Goal: Task Accomplishment & Management: Use online tool/utility

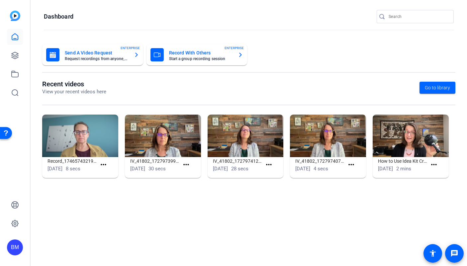
click at [407, 16] on input "Search" at bounding box center [419, 17] width 60 height 8
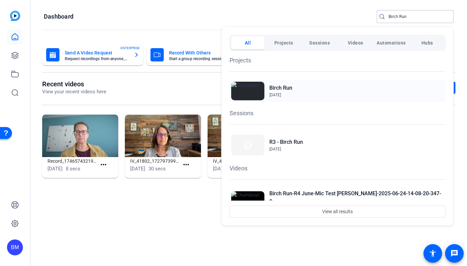
type input "Birch Run"
click at [292, 95] on div "Birch Run Sep 15, 2021" at bounding box center [338, 91] width 216 height 22
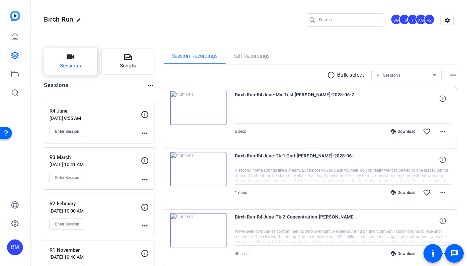
click at [69, 62] on span "Sessions" at bounding box center [70, 66] width 21 height 8
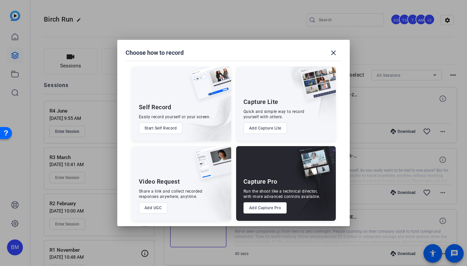
click at [267, 209] on button "Add Capture Pro" at bounding box center [266, 207] width 44 height 11
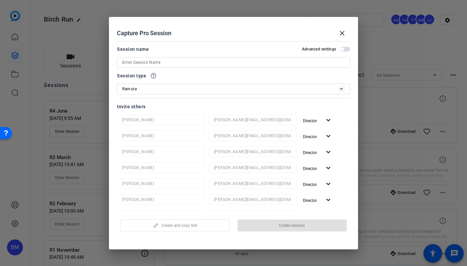
click at [140, 63] on input at bounding box center [233, 62] width 223 height 8
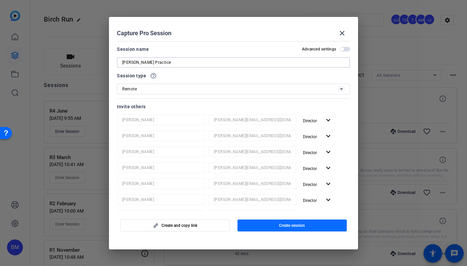
type input "Ryan Practice"
click at [254, 227] on span "button" at bounding box center [293, 226] width 110 height 16
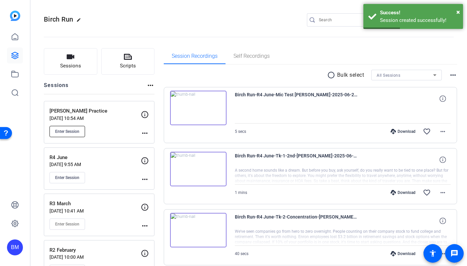
click at [72, 132] on span "Enter Session" at bounding box center [67, 131] width 24 height 5
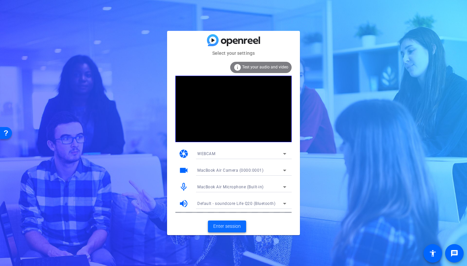
click at [229, 225] on span "Enter session" at bounding box center [227, 226] width 28 height 7
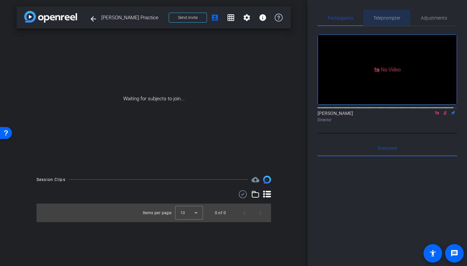
click at [378, 18] on span "Teleprompter" at bounding box center [386, 18] width 27 height 5
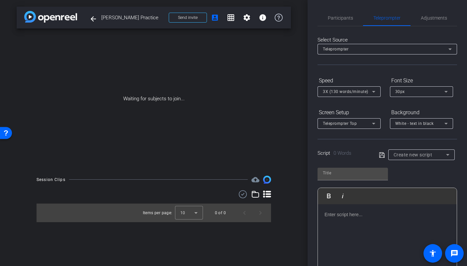
click at [416, 150] on div "Create new script" at bounding box center [422, 154] width 56 height 11
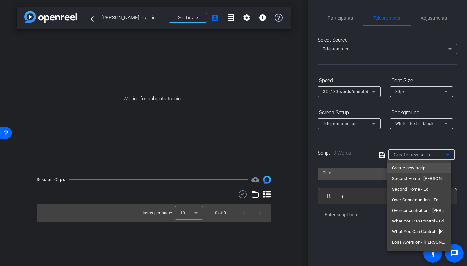
click at [354, 174] on div at bounding box center [233, 133] width 467 height 266
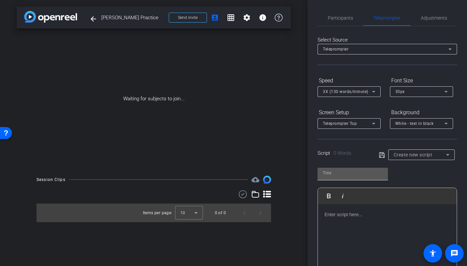
click at [342, 175] on input "text" at bounding box center [353, 173] width 60 height 8
click at [325, 214] on p at bounding box center [388, 214] width 126 height 7
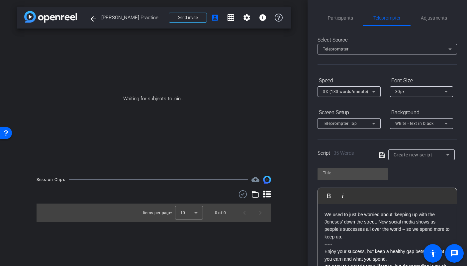
scroll to position [15, 0]
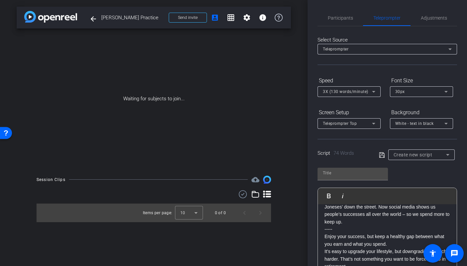
click at [325, 211] on p "We used to just be worried about ‘keeping up with the Joneses’ down the street.…" at bounding box center [388, 211] width 126 height 30
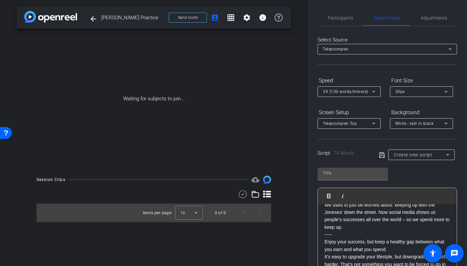
scroll to position [0, 0]
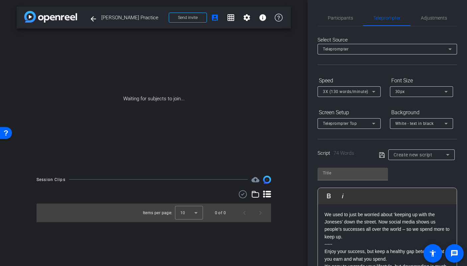
click at [325, 214] on p "We used to just be worried about ‘keeping up with the Joneses’ down the street.…" at bounding box center [388, 226] width 126 height 30
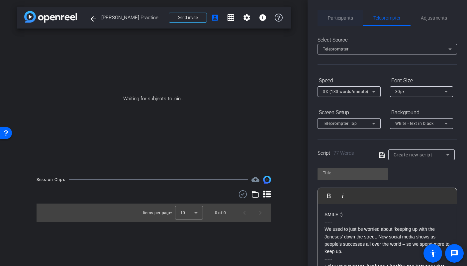
click at [341, 19] on span "Participants" at bounding box center [340, 18] width 25 height 5
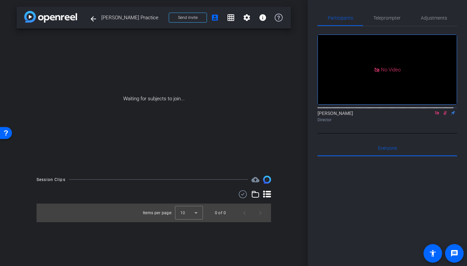
click at [435, 111] on icon at bounding box center [437, 113] width 5 height 5
click at [435, 115] on icon at bounding box center [437, 113] width 5 height 5
click at [196, 19] on span "Send invite" at bounding box center [188, 17] width 20 height 5
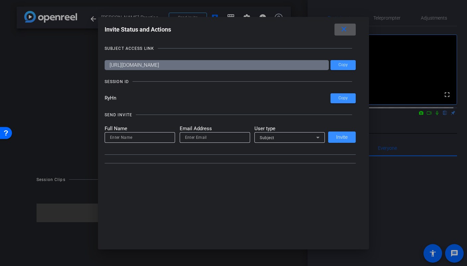
click at [209, 42] on div "SUBJECT ACCESS LINK https://capture.openreel.com/subject/MODE_OTP?otp=RyHn Copy…" at bounding box center [234, 104] width 258 height 130
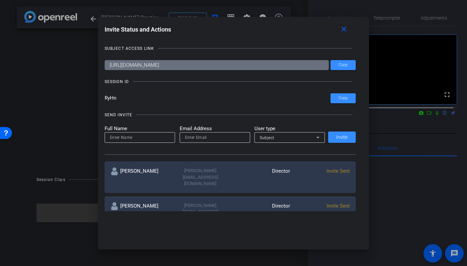
click at [113, 81] on div "SESSION ID" at bounding box center [117, 81] width 24 height 7
click at [343, 31] on mat-icon "close" at bounding box center [344, 29] width 8 height 8
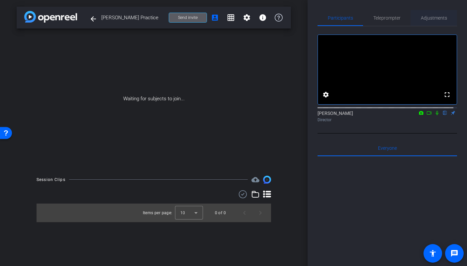
click at [431, 18] on span "Adjustments" at bounding box center [434, 18] width 26 height 5
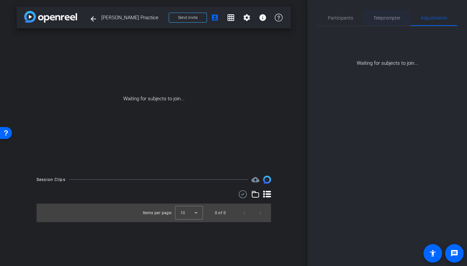
click at [385, 19] on span "Teleprompter" at bounding box center [386, 18] width 27 height 5
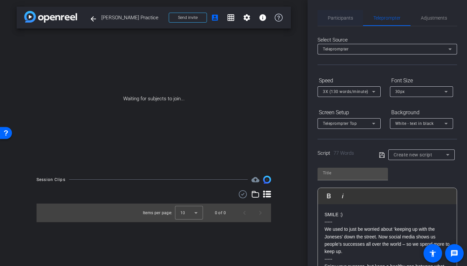
click at [340, 17] on span "Participants" at bounding box center [340, 18] width 25 height 5
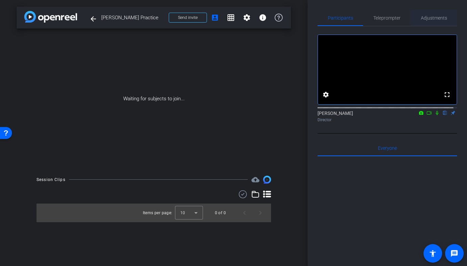
click at [440, 20] on span "Adjustments" at bounding box center [434, 18] width 26 height 5
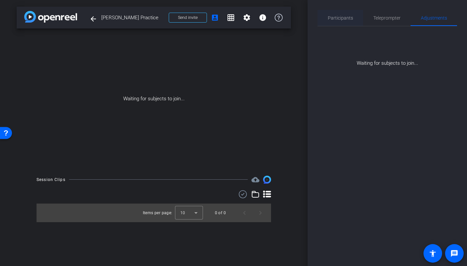
click at [344, 19] on span "Participants" at bounding box center [340, 18] width 25 height 5
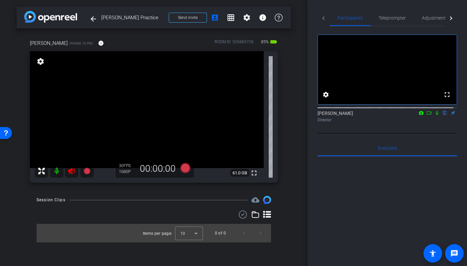
click at [76, 174] on mat-icon at bounding box center [71, 170] width 13 height 13
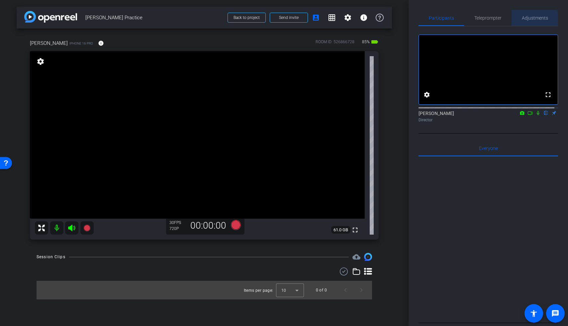
click at [467, 20] on span "Adjustments" at bounding box center [535, 18] width 26 height 5
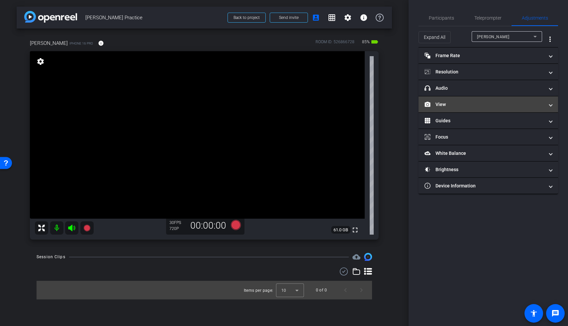
click at [463, 105] on mat-panel-title "View" at bounding box center [485, 104] width 120 height 7
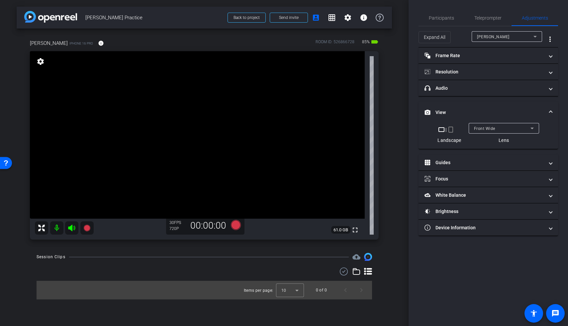
click at [450, 133] on mat-icon "crop_portrait" at bounding box center [451, 130] width 8 height 8
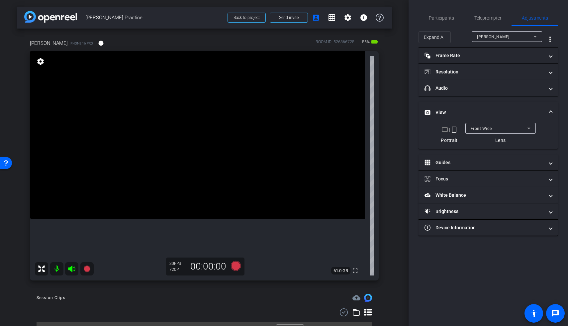
click at [444, 131] on mat-icon "crop_landscape" at bounding box center [445, 130] width 8 height 8
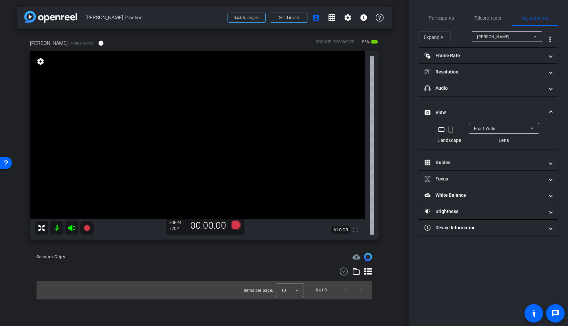
click at [467, 129] on div "Front Wide" at bounding box center [504, 128] width 70 height 11
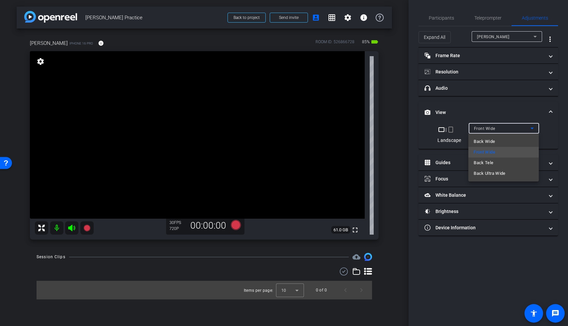
click at [449, 22] on div at bounding box center [284, 163] width 568 height 326
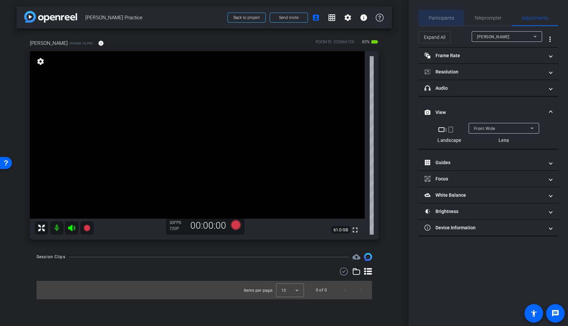
click at [444, 22] on span "Participants" at bounding box center [441, 18] width 25 height 16
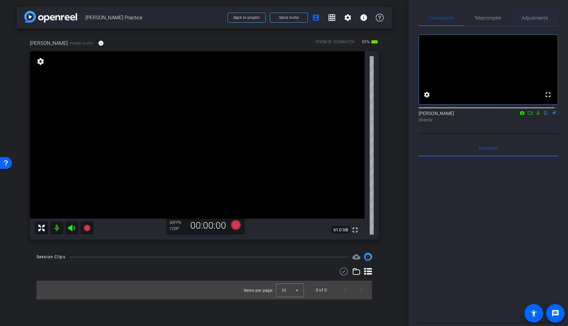
click at [467, 22] on span "Adjustments" at bounding box center [535, 18] width 26 height 16
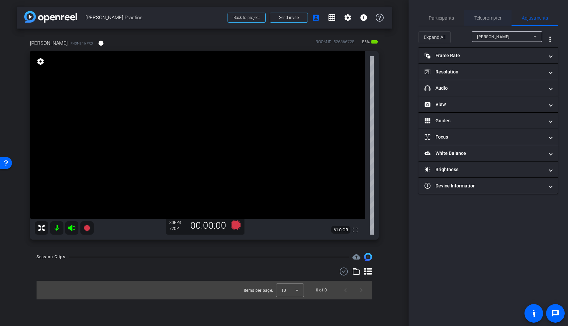
click at [467, 21] on span "Teleprompter" at bounding box center [487, 18] width 27 height 16
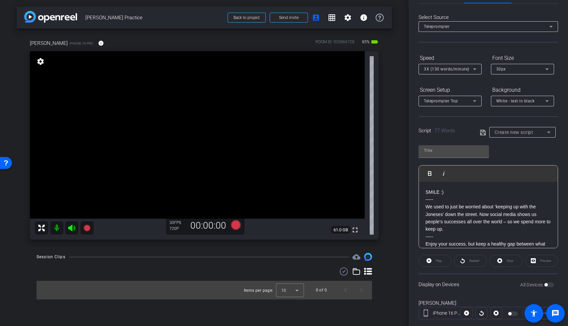
scroll to position [37, 0]
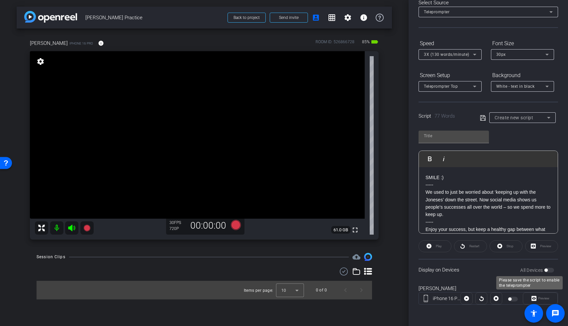
click at [467, 266] on div "All Devices" at bounding box center [537, 270] width 34 height 7
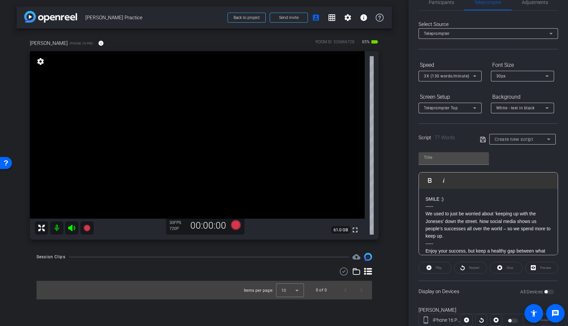
scroll to position [0, 0]
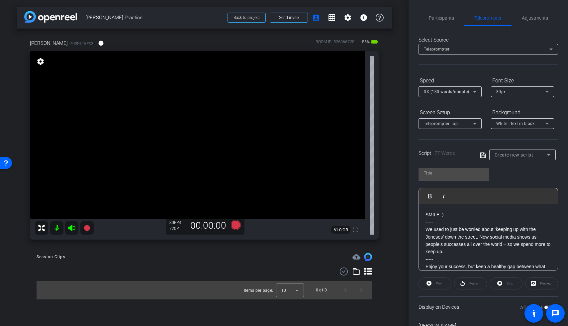
click at [467, 146] on div "Script 77 Words Create new script" at bounding box center [489, 149] width 140 height 21
click at [467, 152] on span "Create new script" at bounding box center [514, 154] width 39 height 5
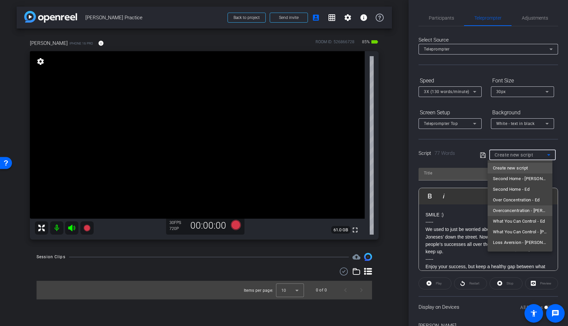
scroll to position [10, 0]
click at [451, 219] on div at bounding box center [284, 163] width 568 height 326
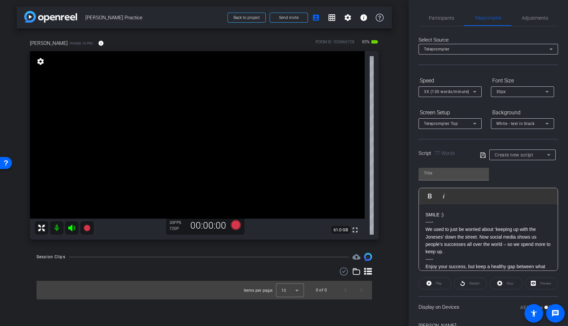
click at [462, 235] on p "We used to just be worried about ‘keeping up with the Joneses’ down the street.…" at bounding box center [489, 241] width 126 height 30
drag, startPoint x: 497, startPoint y: 239, endPoint x: 496, endPoint y: 233, distance: 6.1
click at [467, 239] on p "We used to just be worried about ‘keeping up with the Joneses’ down the street.…" at bounding box center [489, 241] width 126 height 30
click at [467, 14] on span "Adjustments" at bounding box center [535, 18] width 26 height 16
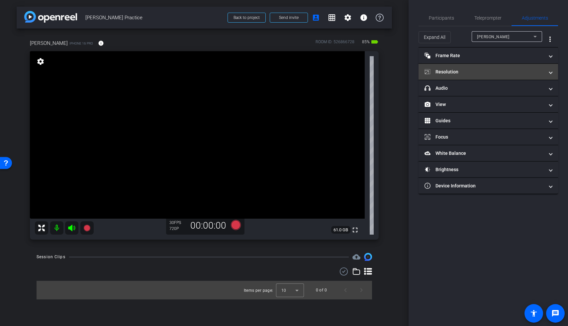
click at [467, 75] on mat-panel-title "Resolution" at bounding box center [485, 71] width 120 height 7
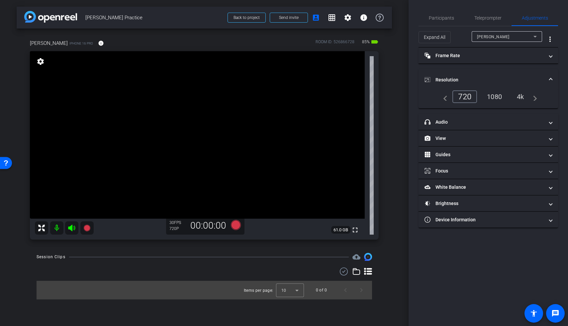
click at [467, 99] on div "1080" at bounding box center [494, 96] width 25 height 11
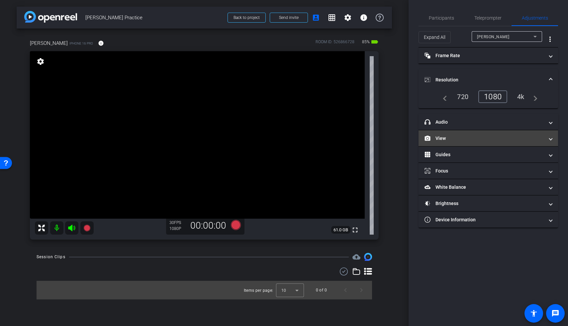
click at [461, 139] on mat-panel-title "View" at bounding box center [485, 138] width 120 height 7
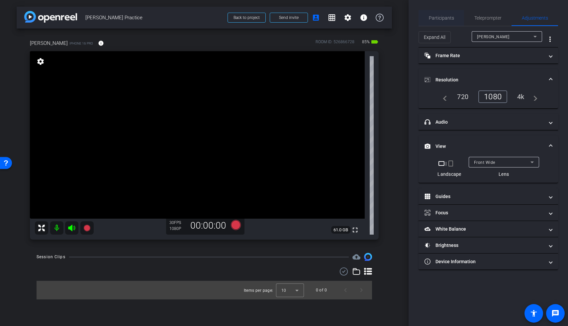
drag, startPoint x: 439, startPoint y: 19, endPoint x: 448, endPoint y: 22, distance: 10.1
click at [439, 19] on span "Participants" at bounding box center [441, 18] width 25 height 5
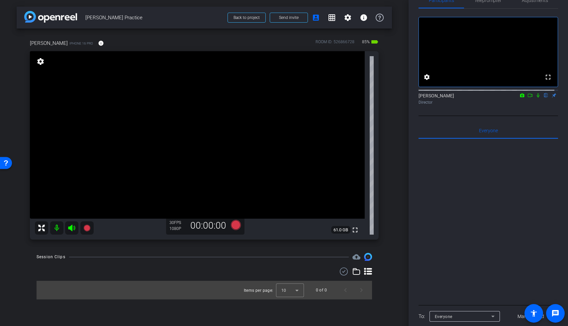
scroll to position [0, 0]
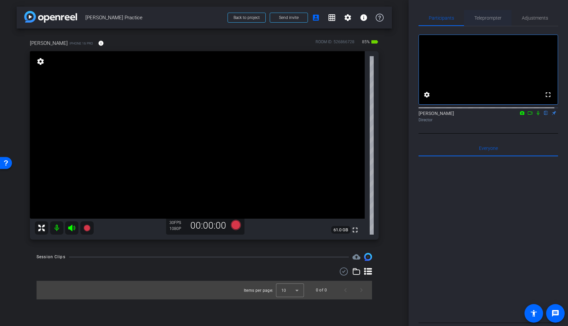
click at [467, 16] on span "Teleprompter" at bounding box center [487, 18] width 27 height 5
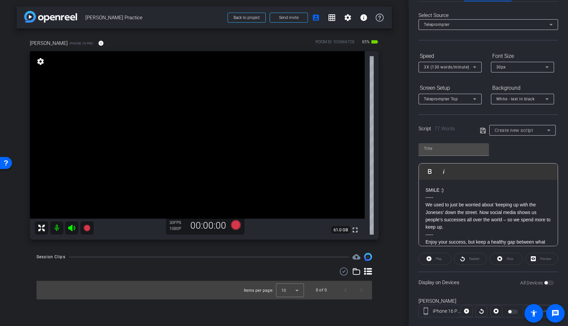
scroll to position [37, 0]
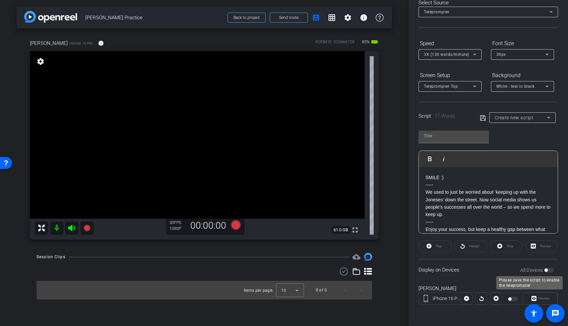
click at [467, 266] on div "All Devices" at bounding box center [537, 270] width 34 height 7
click at [467, 146] on div "Play Play from this location Play Selected Play and display the selected text o…" at bounding box center [489, 180] width 140 height 108
click at [467, 266] on div "All Devices" at bounding box center [537, 270] width 34 height 7
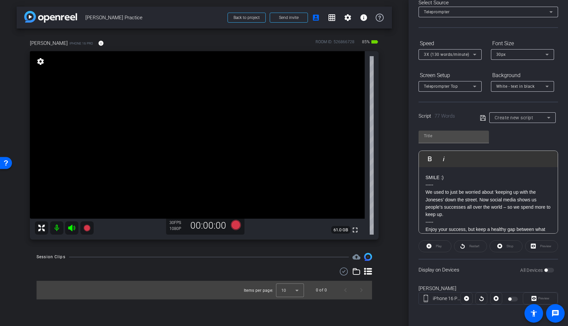
click at [467, 123] on div at bounding box center [522, 126] width 66 height 7
click at [467, 121] on div "Create new script" at bounding box center [521, 118] width 52 height 8
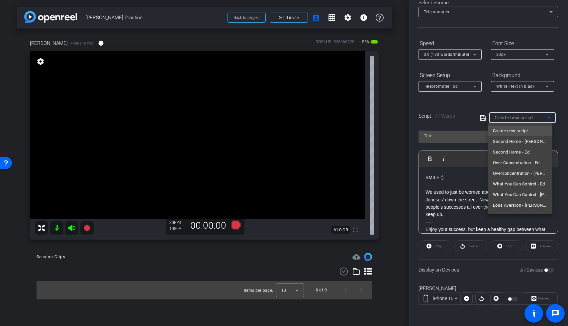
click at [458, 111] on div at bounding box center [284, 163] width 568 height 326
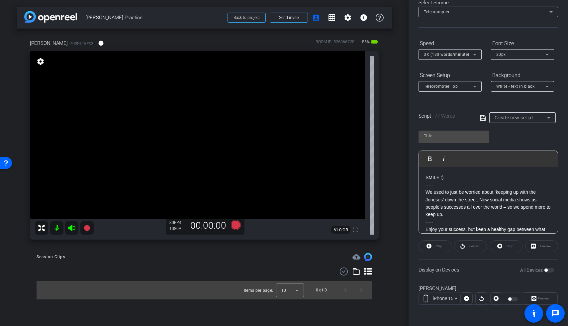
click at [467, 118] on icon at bounding box center [483, 118] width 6 height 8
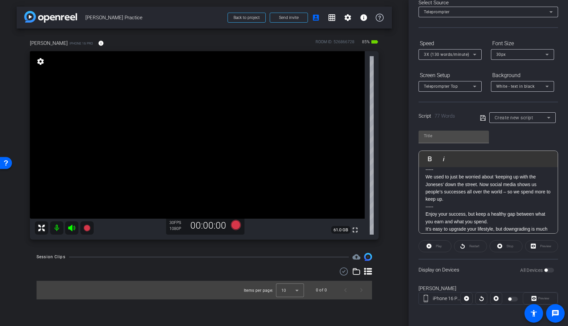
scroll to position [36, 0]
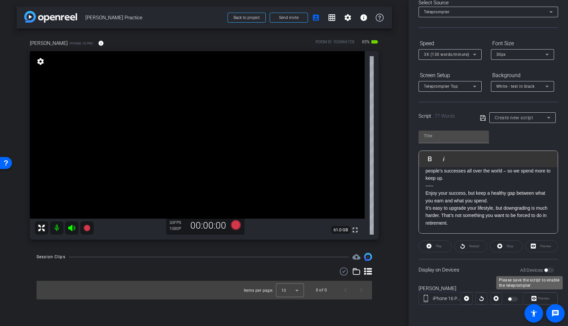
type input "Default title 1147"
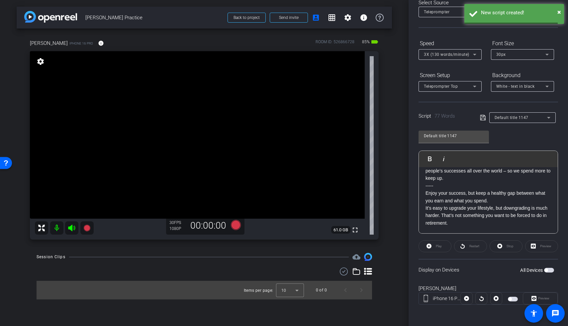
click at [467, 266] on span "button" at bounding box center [549, 270] width 10 height 5
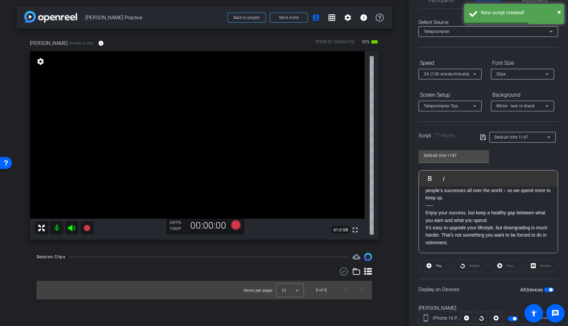
scroll to position [0, 0]
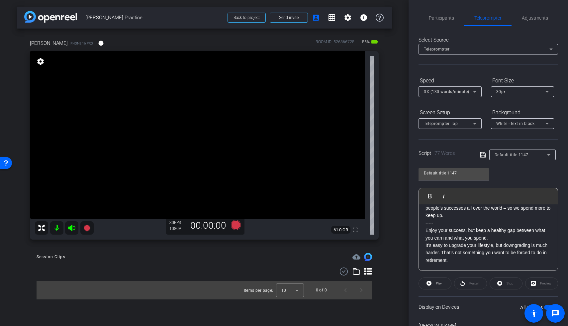
click at [463, 137] on div "Select Source Teleprompter Speed 3X (130 words/minute) Font Size 30px Screen Se…" at bounding box center [489, 189] width 140 height 327
click at [405, 187] on div "arrow_back Ryan Practice Back to project Send invite account_box grid_on settin…" at bounding box center [204, 163] width 409 height 326
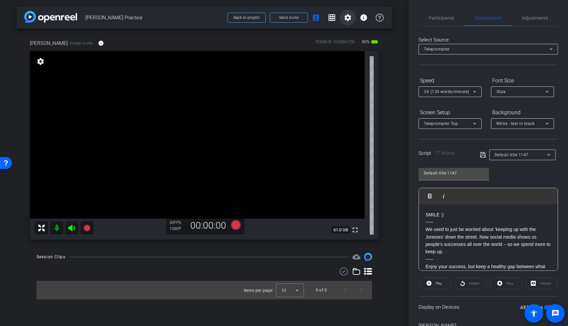
click at [344, 20] on mat-icon "settings" at bounding box center [348, 18] width 8 height 8
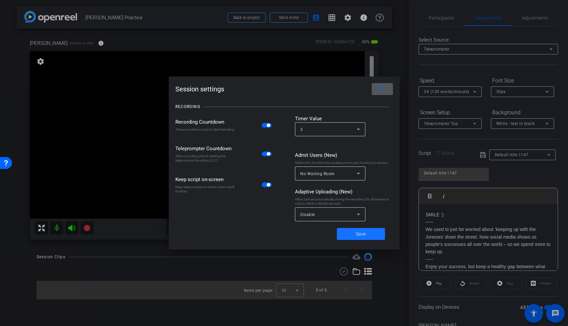
click at [370, 235] on span at bounding box center [361, 234] width 48 height 16
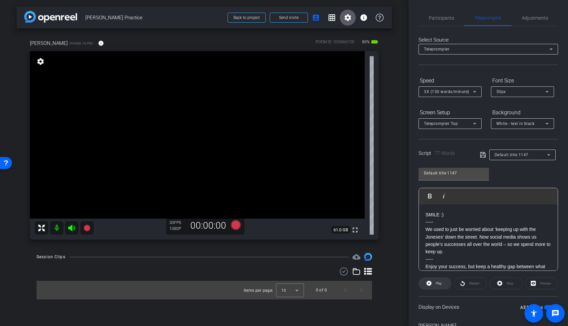
click at [441, 266] on span "Play" at bounding box center [438, 283] width 8 height 9
click at [430, 266] on span at bounding box center [435, 283] width 33 height 16
click at [430, 90] on span "3X (130 words/minute)" at bounding box center [447, 91] width 46 height 5
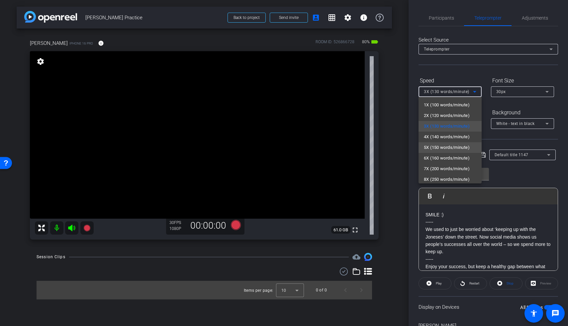
click at [441, 146] on span "5X (150 words/minute)" at bounding box center [447, 148] width 46 height 8
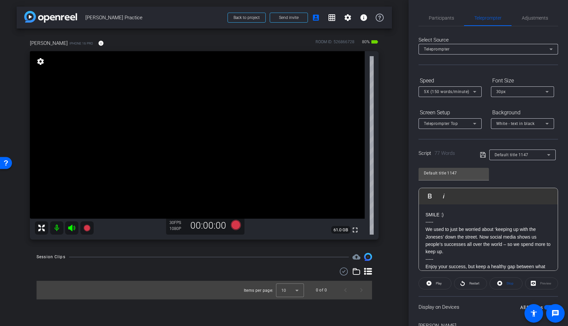
click at [400, 113] on div "arrow_back Ryan Practice Back to project Send invite account_box grid_on settin…" at bounding box center [204, 163] width 409 height 326
click at [459, 124] on div "Teleprompter Top" at bounding box center [448, 123] width 49 height 8
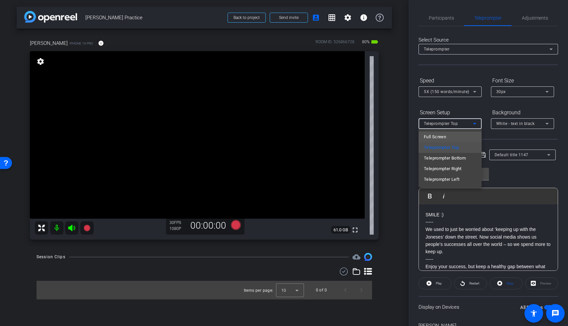
click at [444, 136] on span "Full Screen" at bounding box center [435, 137] width 22 height 8
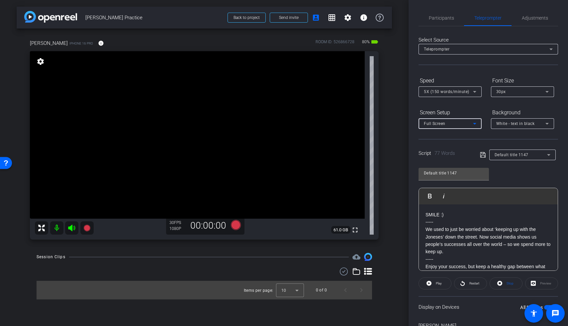
click at [422, 149] on div "Script 77 Words Default title 1147" at bounding box center [489, 149] width 140 height 21
click at [409, 137] on div "Participants Teleprompter Adjustments settings Betsy Mugavero flip Director Eve…" at bounding box center [488, 163] width 159 height 326
click at [434, 266] on span "Play" at bounding box center [438, 283] width 8 height 9
click at [432, 266] on span at bounding box center [435, 283] width 33 height 16
click at [432, 266] on span at bounding box center [435, 283] width 32 height 16
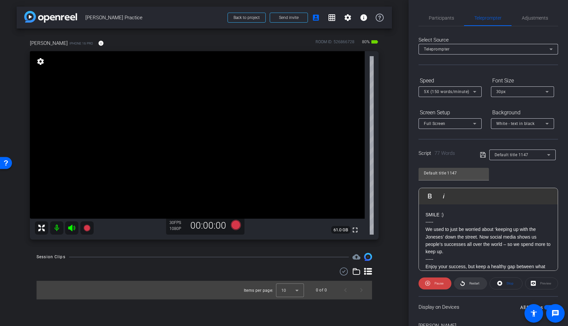
click at [467, 266] on span "Restart" at bounding box center [474, 283] width 12 height 9
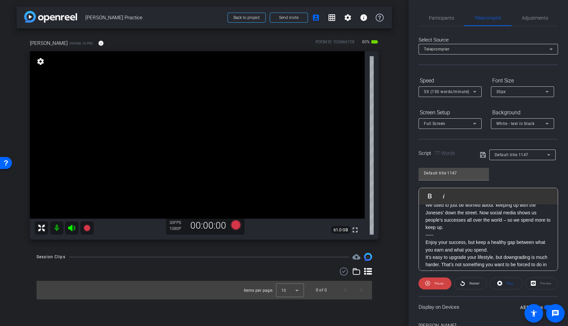
scroll to position [36, 0]
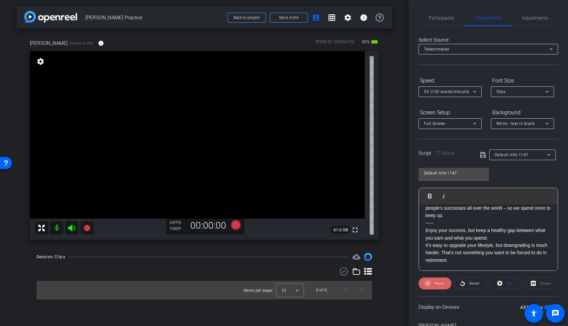
click at [431, 266] on span at bounding box center [435, 283] width 33 height 16
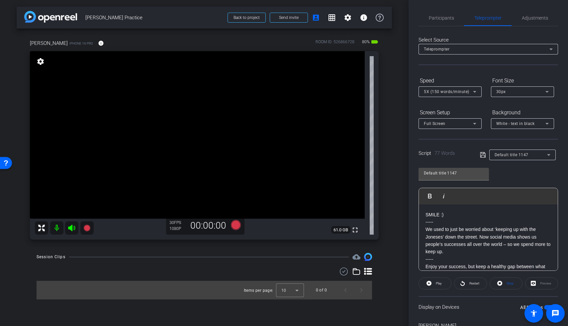
scroll to position [0, 0]
click at [238, 226] on icon at bounding box center [236, 225] width 10 height 10
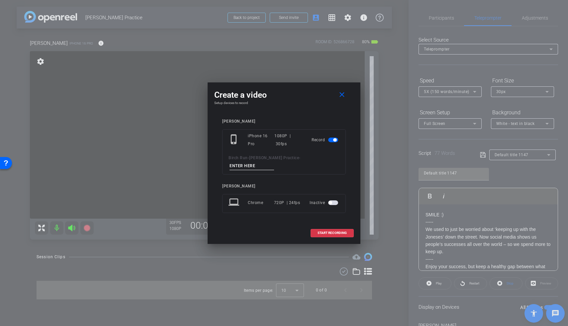
click at [274, 163] on input at bounding box center [252, 166] width 45 height 8
type input "TA1"
click at [324, 232] on span at bounding box center [332, 233] width 43 height 16
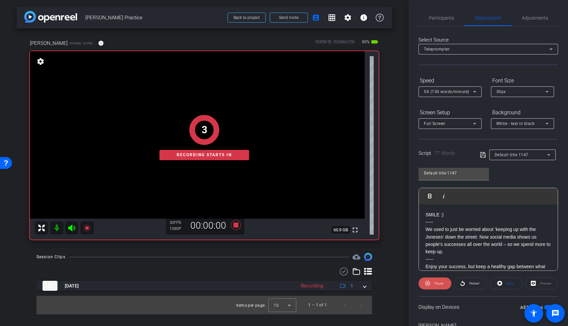
click at [432, 266] on span at bounding box center [435, 283] width 33 height 16
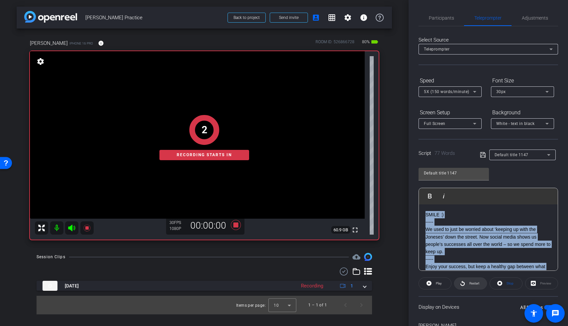
drag, startPoint x: 475, startPoint y: 277, endPoint x: 471, endPoint y: 283, distance: 7.3
click at [467, 266] on openreel-capture-teleprompter "Speed 5X (150 words/minute) Font Size 30px Screen Setup Full Screen Background …" at bounding box center [489, 214] width 140 height 278
click at [467, 266] on span "Restart" at bounding box center [474, 283] width 10 height 4
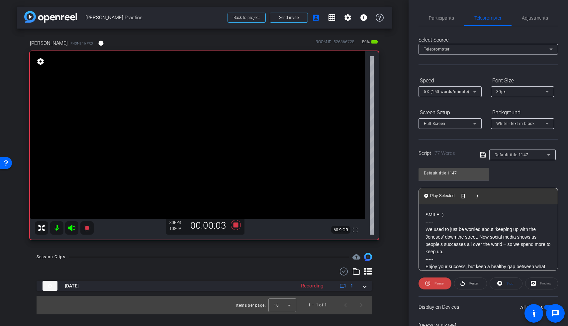
click at [451, 246] on p "We used to just be worried about ‘keeping up with the Joneses’ down the street.…" at bounding box center [489, 241] width 126 height 30
click at [240, 222] on icon at bounding box center [236, 225] width 16 height 12
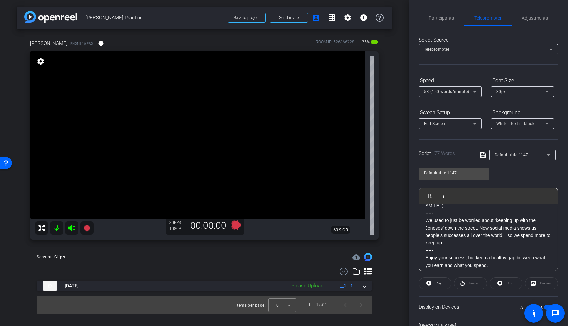
scroll to position [10, 0]
click at [235, 225] on icon at bounding box center [236, 225] width 10 height 10
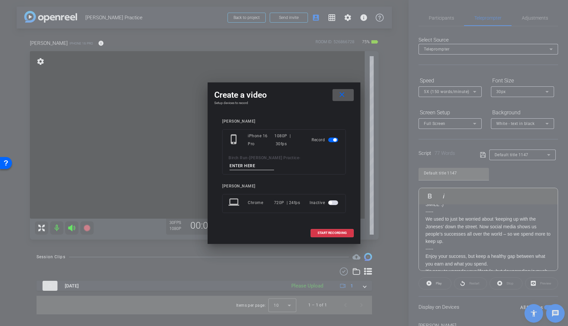
click at [274, 162] on input at bounding box center [252, 166] width 45 height 8
type input "TA2"
click at [332, 231] on span at bounding box center [332, 233] width 43 height 16
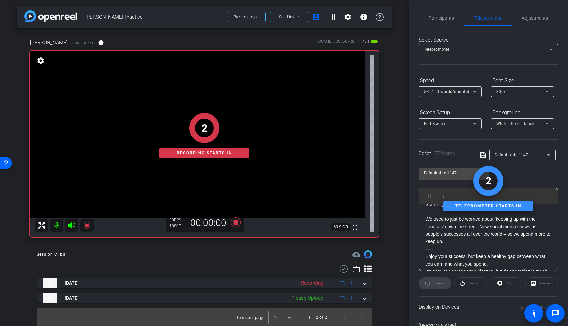
scroll to position [1, 0]
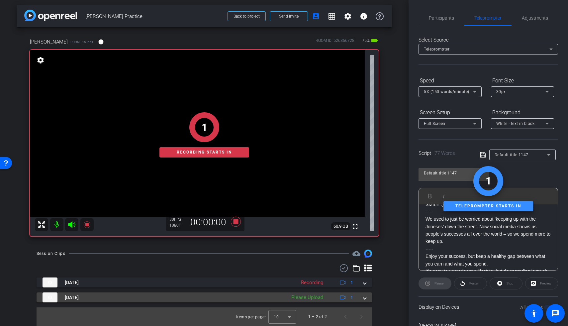
click at [363, 266] on mat-expansion-panel-header "Sep 10, 2025 Please Upload 1" at bounding box center [205, 297] width 336 height 10
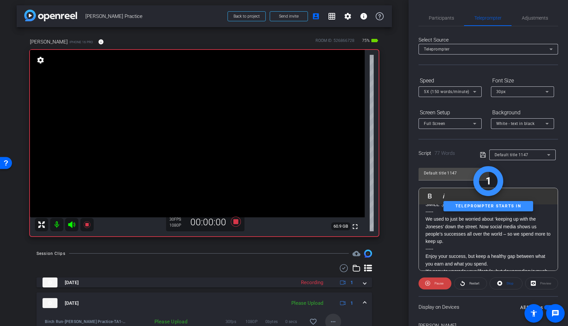
click at [330, 266] on mat-icon "more_horiz" at bounding box center [333, 322] width 8 height 8
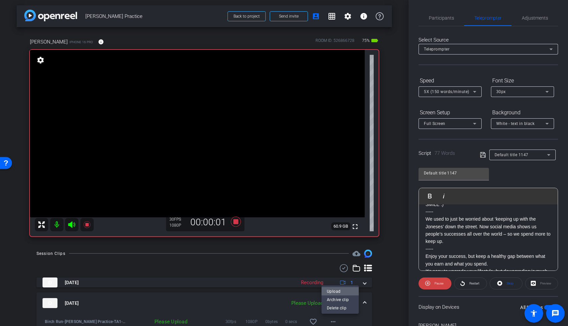
click at [337, 266] on span "Upload" at bounding box center [340, 291] width 27 height 8
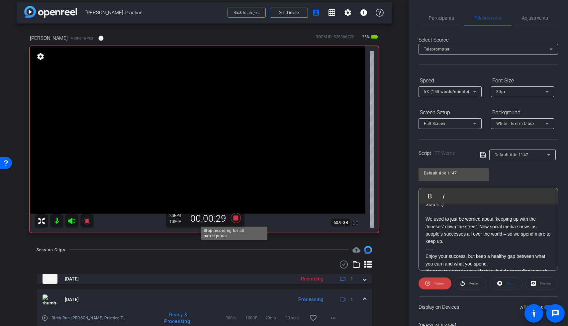
click at [235, 216] on icon at bounding box center [236, 218] width 10 height 10
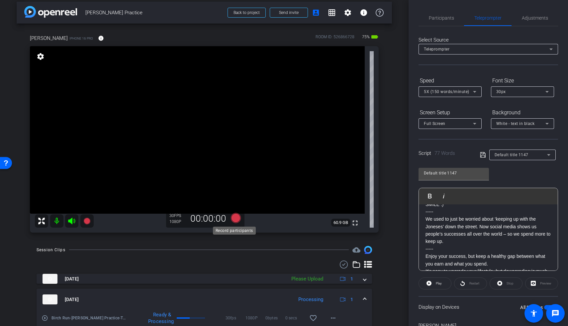
click at [234, 218] on icon at bounding box center [236, 218] width 10 height 10
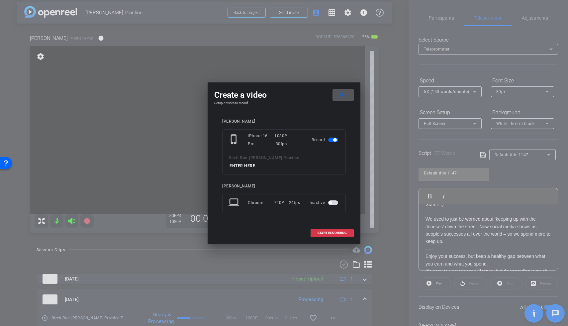
click at [274, 162] on input at bounding box center [252, 166] width 45 height 8
type input "TA"
click at [341, 97] on mat-icon "close" at bounding box center [342, 95] width 8 height 8
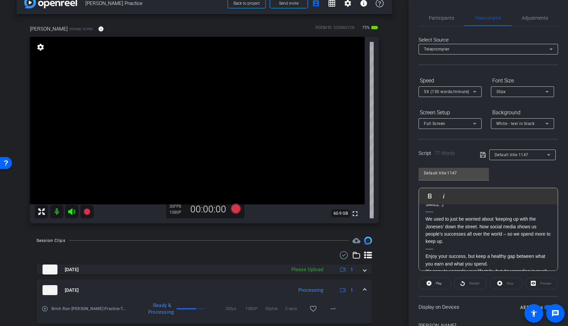
scroll to position [16, 0]
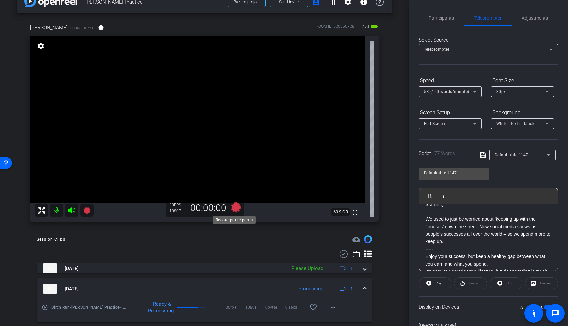
click at [232, 205] on icon at bounding box center [236, 207] width 10 height 10
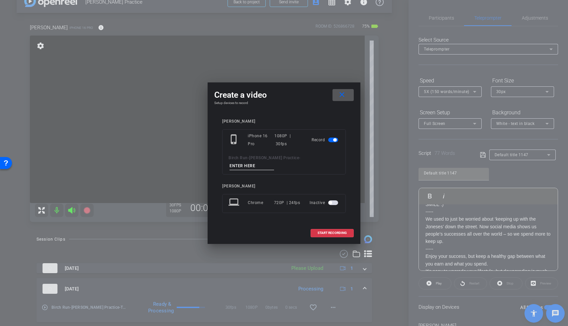
click at [274, 162] on input at bounding box center [252, 166] width 45 height 8
type input "TA4"
click at [326, 225] on span at bounding box center [332, 233] width 43 height 16
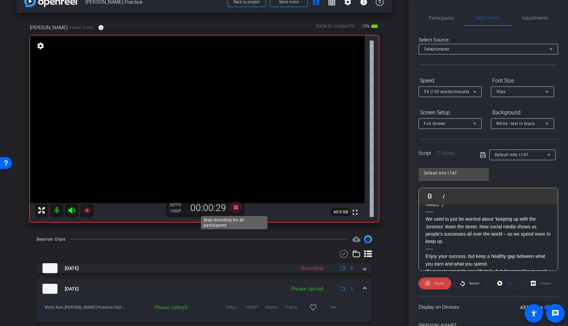
click at [233, 209] on icon at bounding box center [236, 207] width 10 height 10
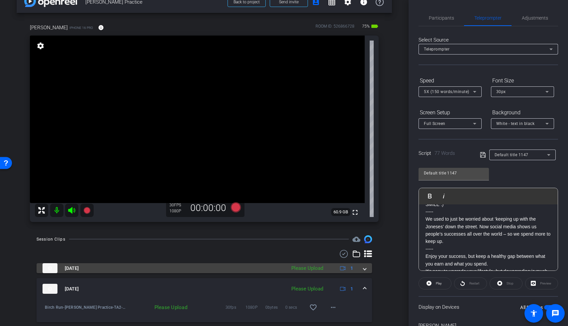
click at [363, 266] on span at bounding box center [364, 268] width 3 height 7
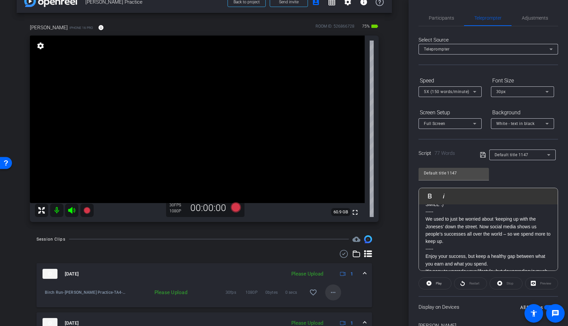
click at [335, 266] on span at bounding box center [333, 292] width 16 height 16
click at [336, 262] on span "Upload" at bounding box center [340, 262] width 27 height 8
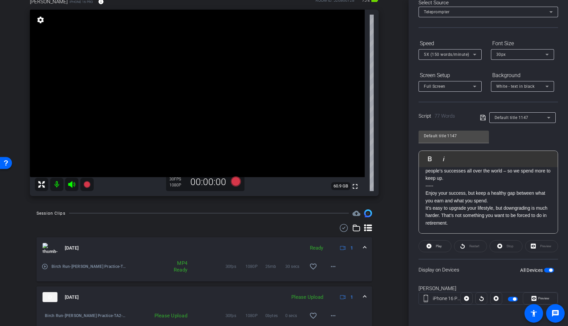
scroll to position [85, 0]
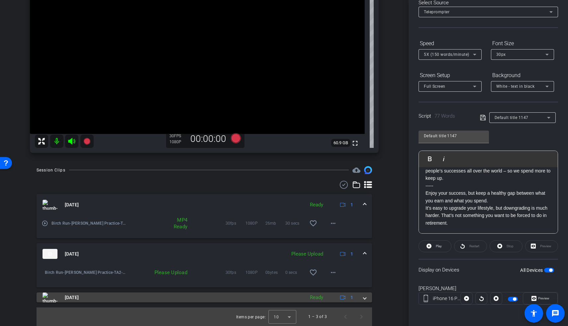
click at [363, 266] on span at bounding box center [364, 297] width 3 height 7
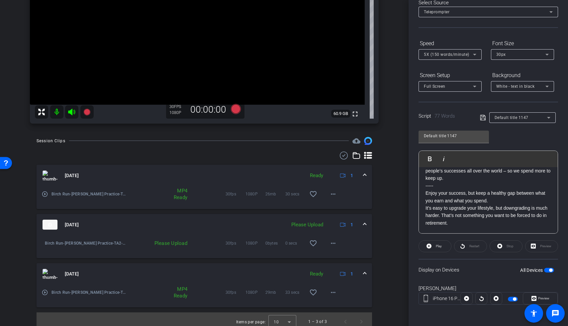
scroll to position [119, 0]
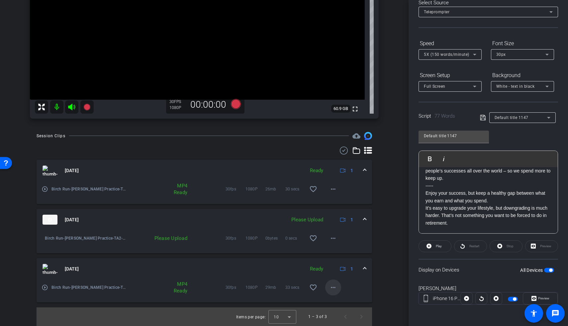
click at [329, 266] on span at bounding box center [333, 287] width 16 height 16
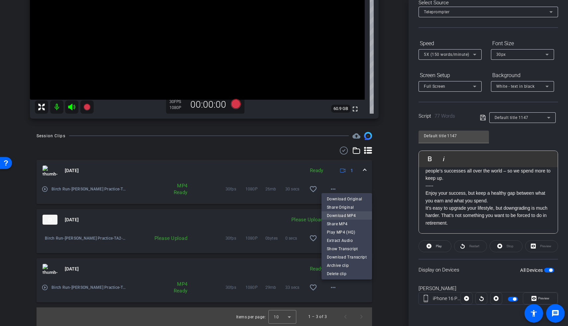
click at [340, 214] on span "Download MP4" at bounding box center [347, 215] width 40 height 8
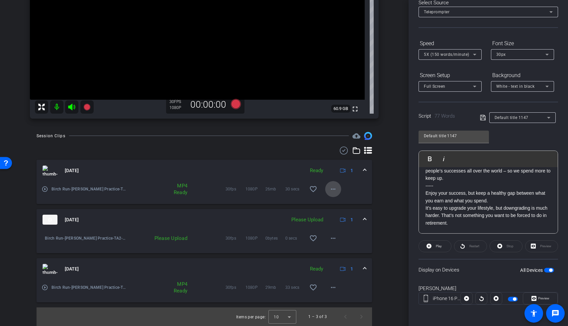
click at [331, 188] on mat-icon "more_horiz" at bounding box center [333, 189] width 8 height 8
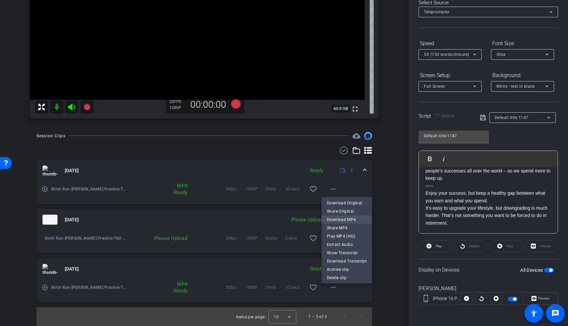
click at [339, 220] on span "Download MP4" at bounding box center [347, 219] width 40 height 8
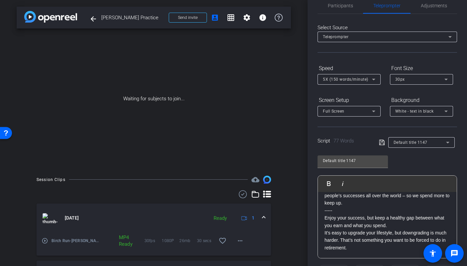
scroll to position [0, 0]
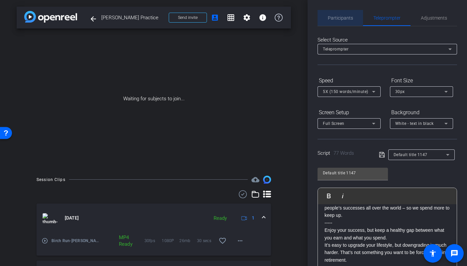
click at [345, 19] on span "Participants" at bounding box center [340, 18] width 25 height 5
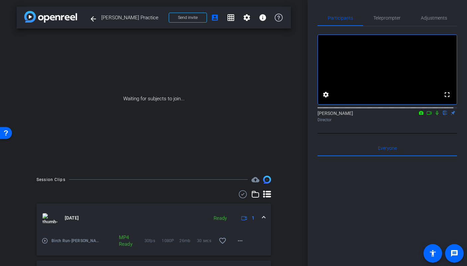
scroll to position [111, 0]
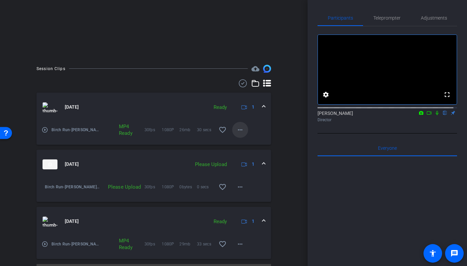
click at [242, 129] on span at bounding box center [240, 130] width 16 height 16
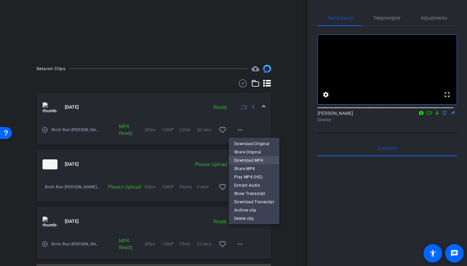
click at [263, 164] on span "Download MP4" at bounding box center [254, 160] width 40 height 8
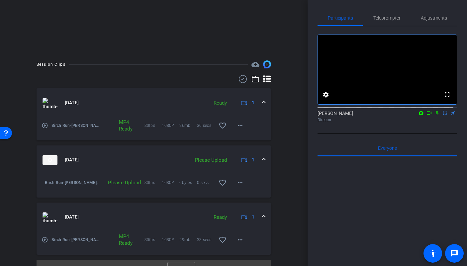
scroll to position [128, 0]
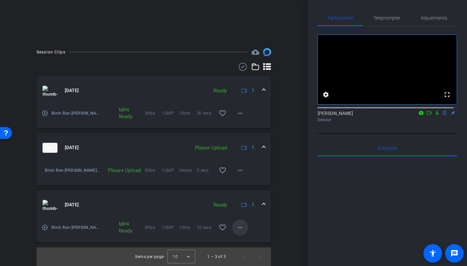
click at [237, 225] on mat-icon "more_horiz" at bounding box center [240, 228] width 8 height 8
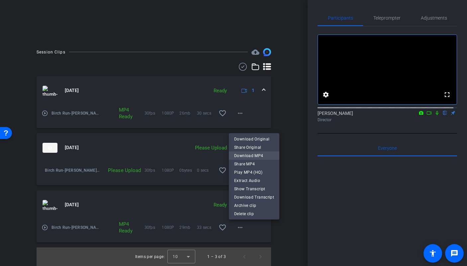
click at [246, 157] on span "Download MP4" at bounding box center [254, 156] width 40 height 8
